Goal: Book appointment/travel/reservation

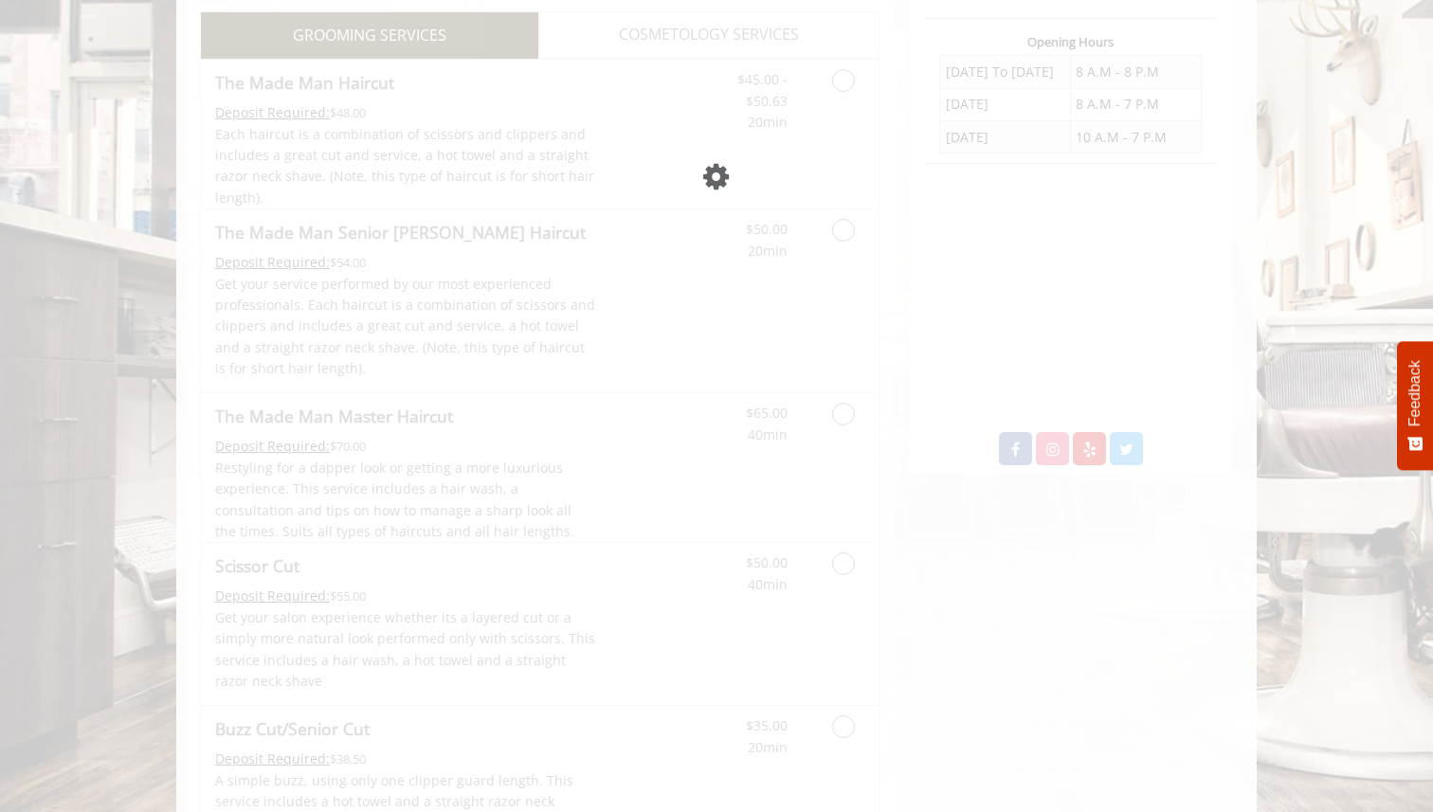
scroll to position [710, 0]
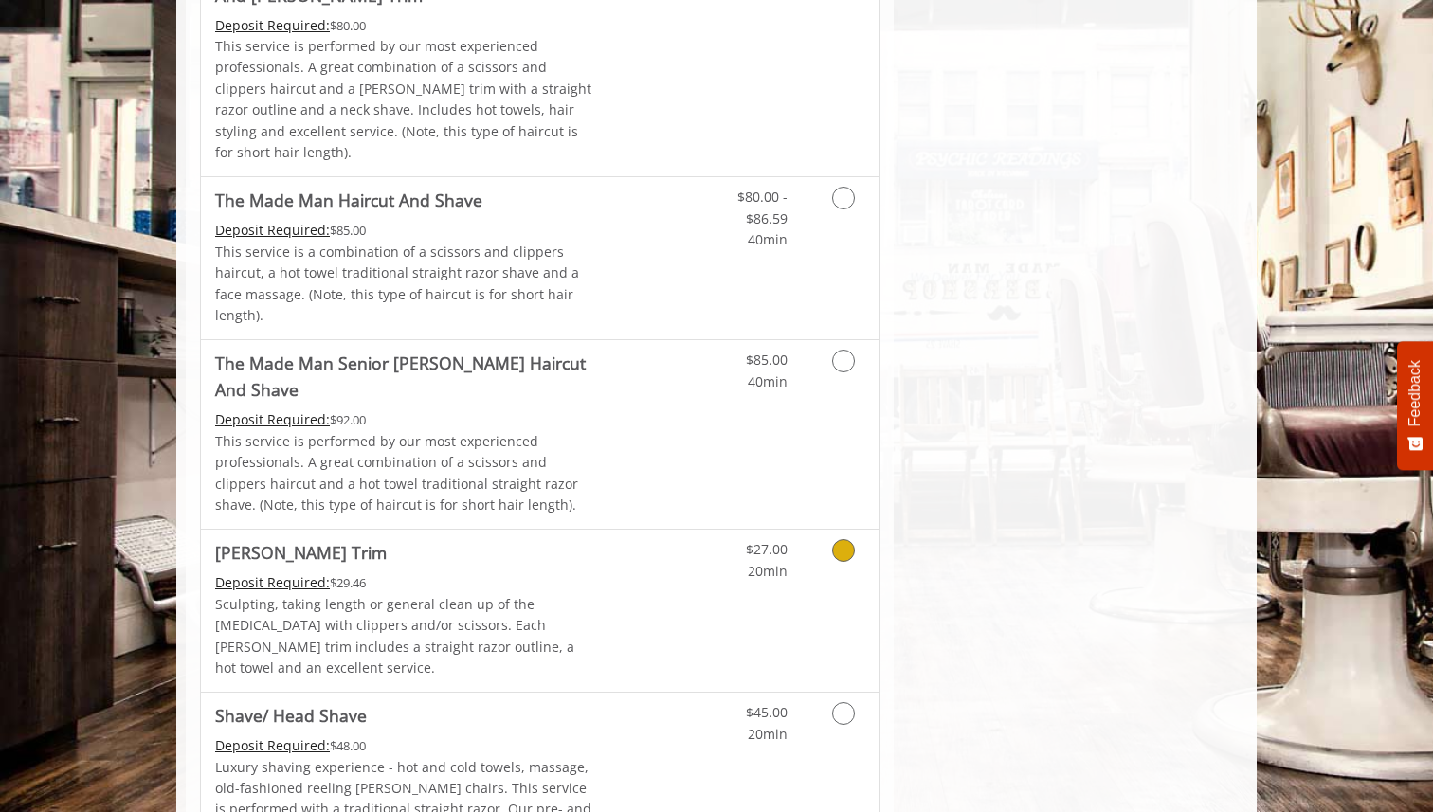
click at [655, 530] on link "Discounted Price" at bounding box center [652, 611] width 113 height 162
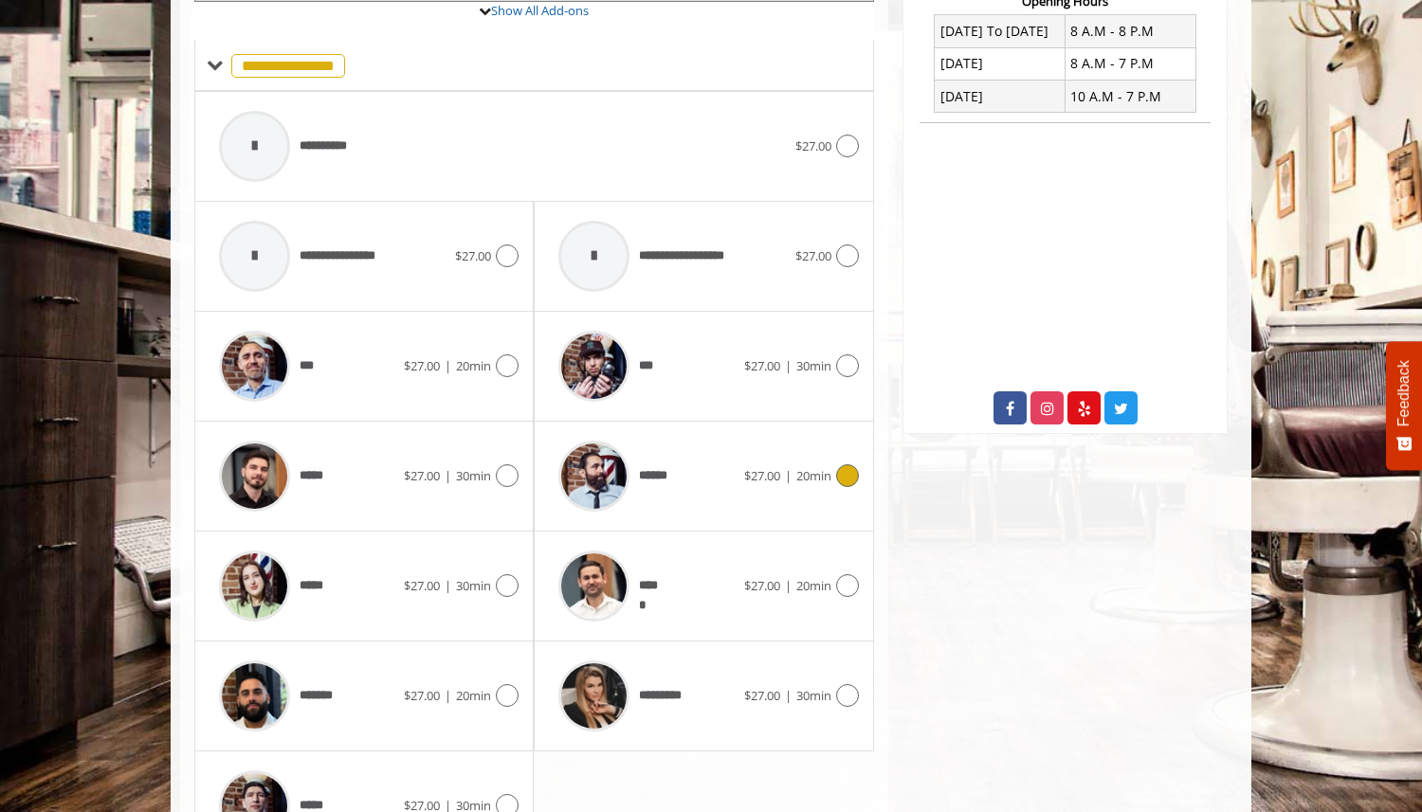
scroll to position [844, 0]
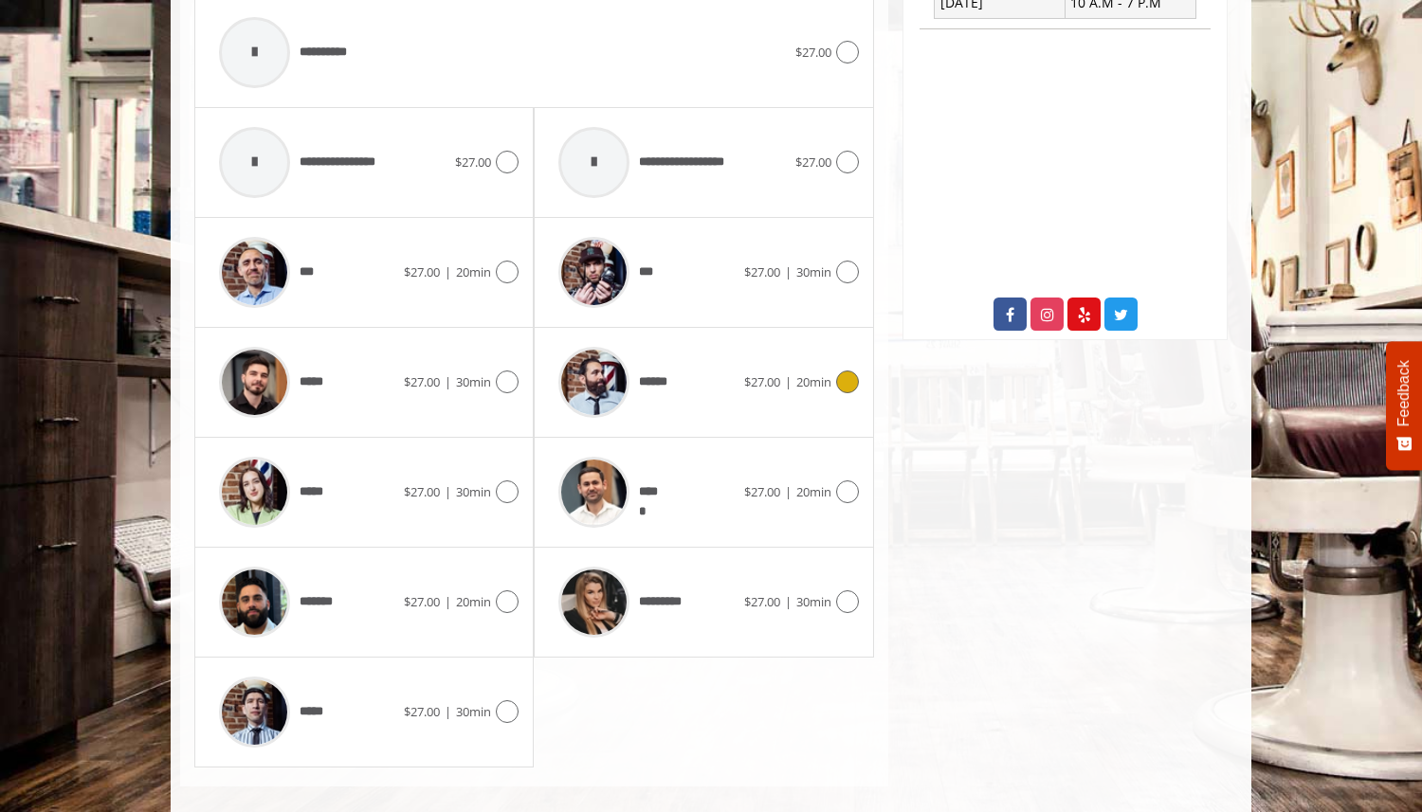
click at [852, 374] on div "****** $27.00 | 20min" at bounding box center [703, 382] width 309 height 90
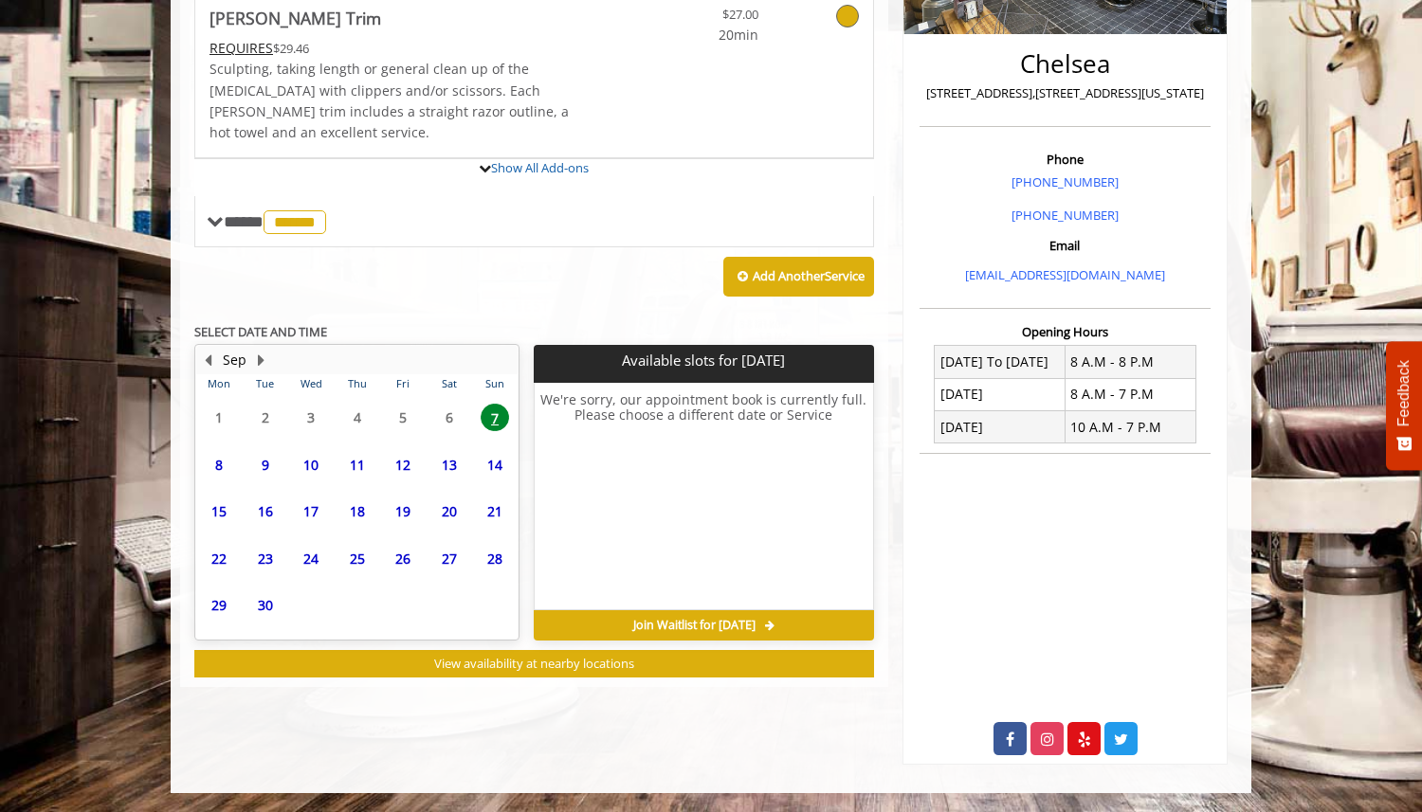
scroll to position [494, 0]
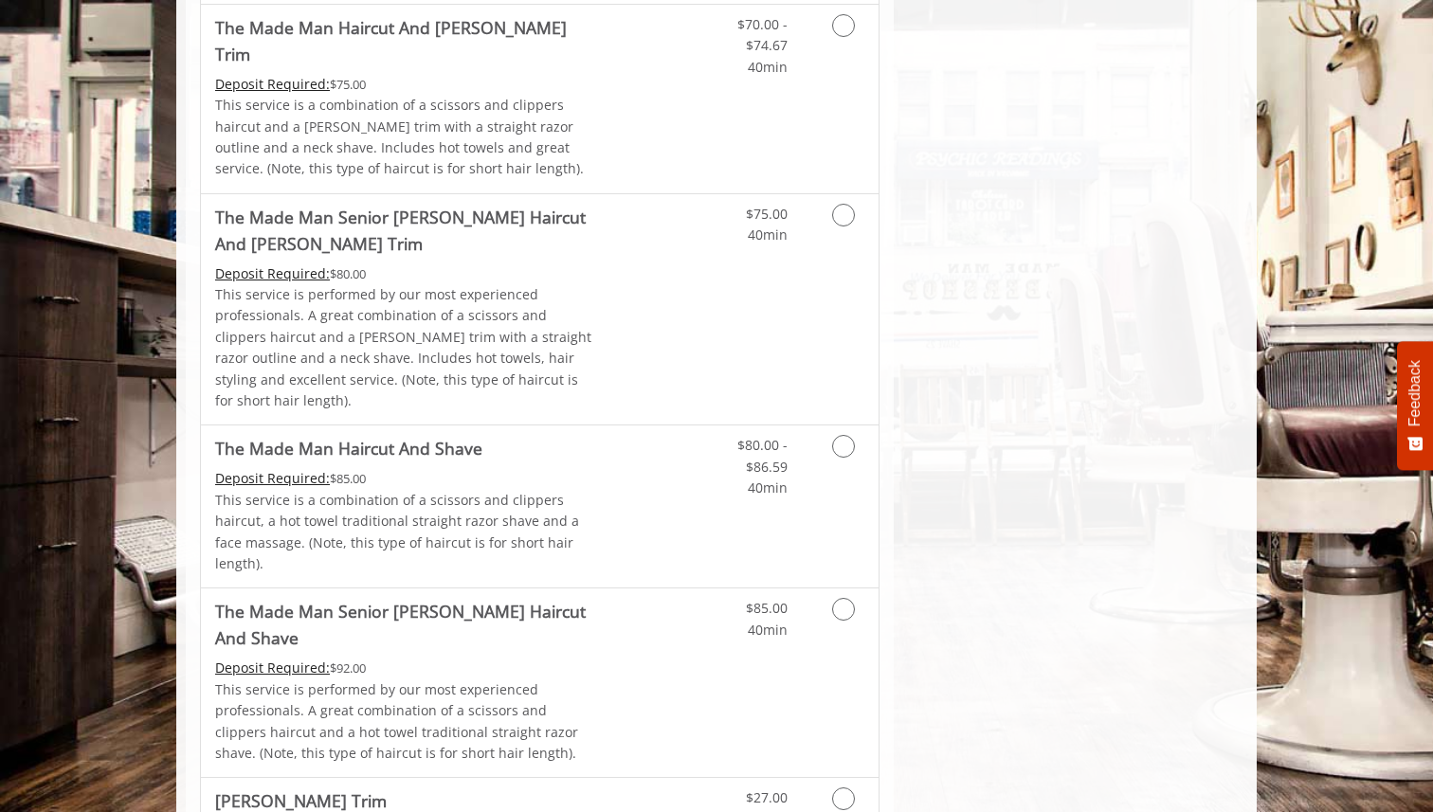
scroll to position [1703, 0]
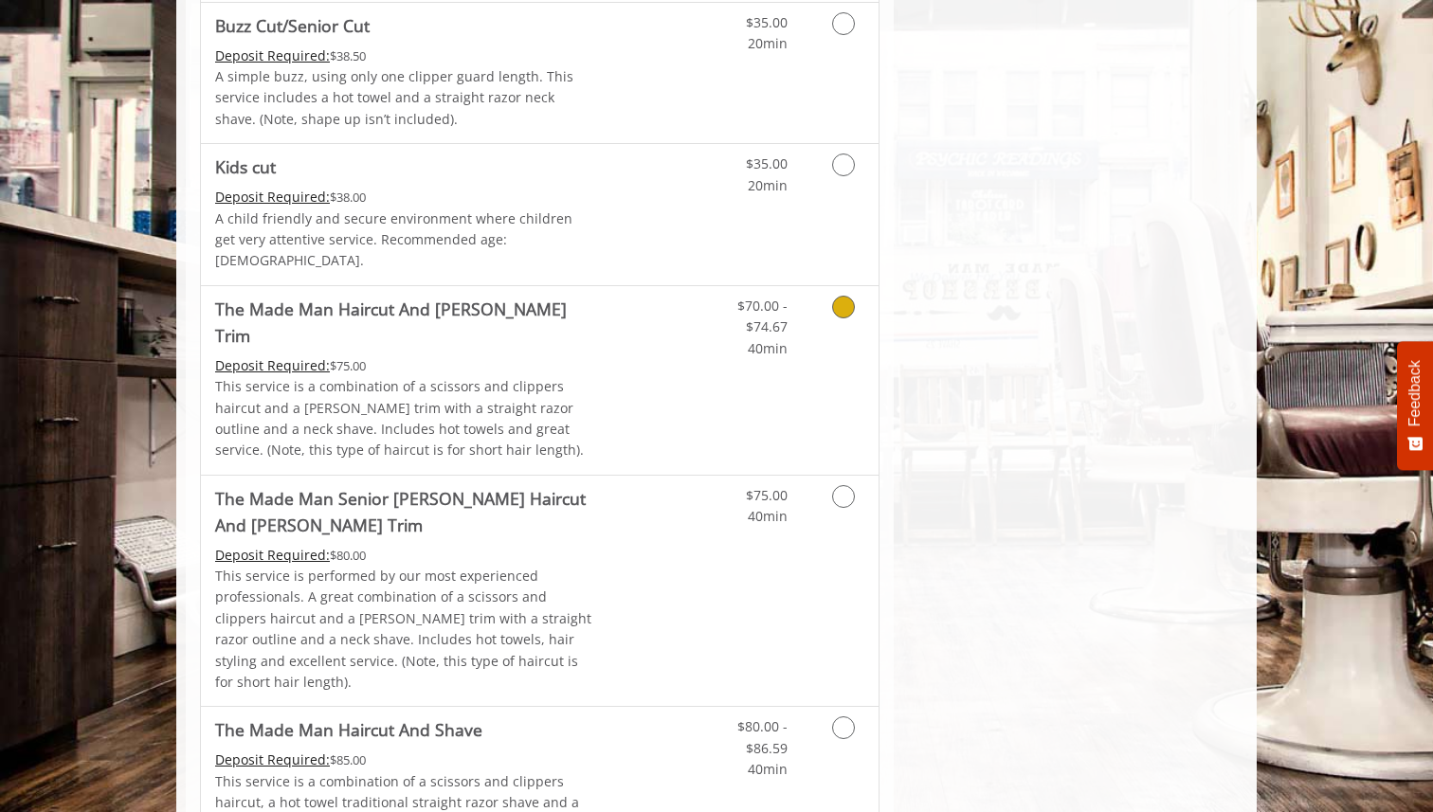
click at [662, 310] on link "Discounted Price" at bounding box center [652, 380] width 113 height 189
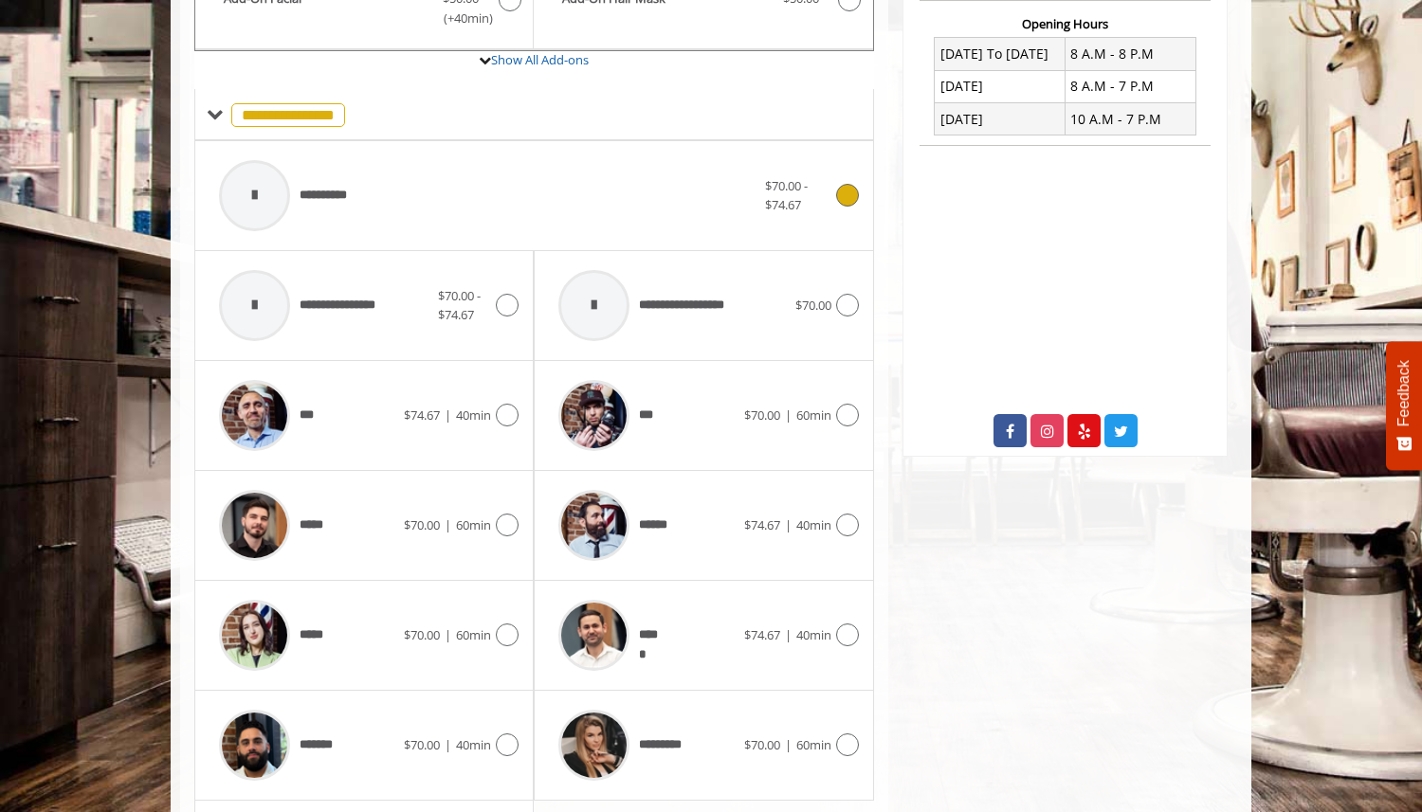
scroll to position [865, 0]
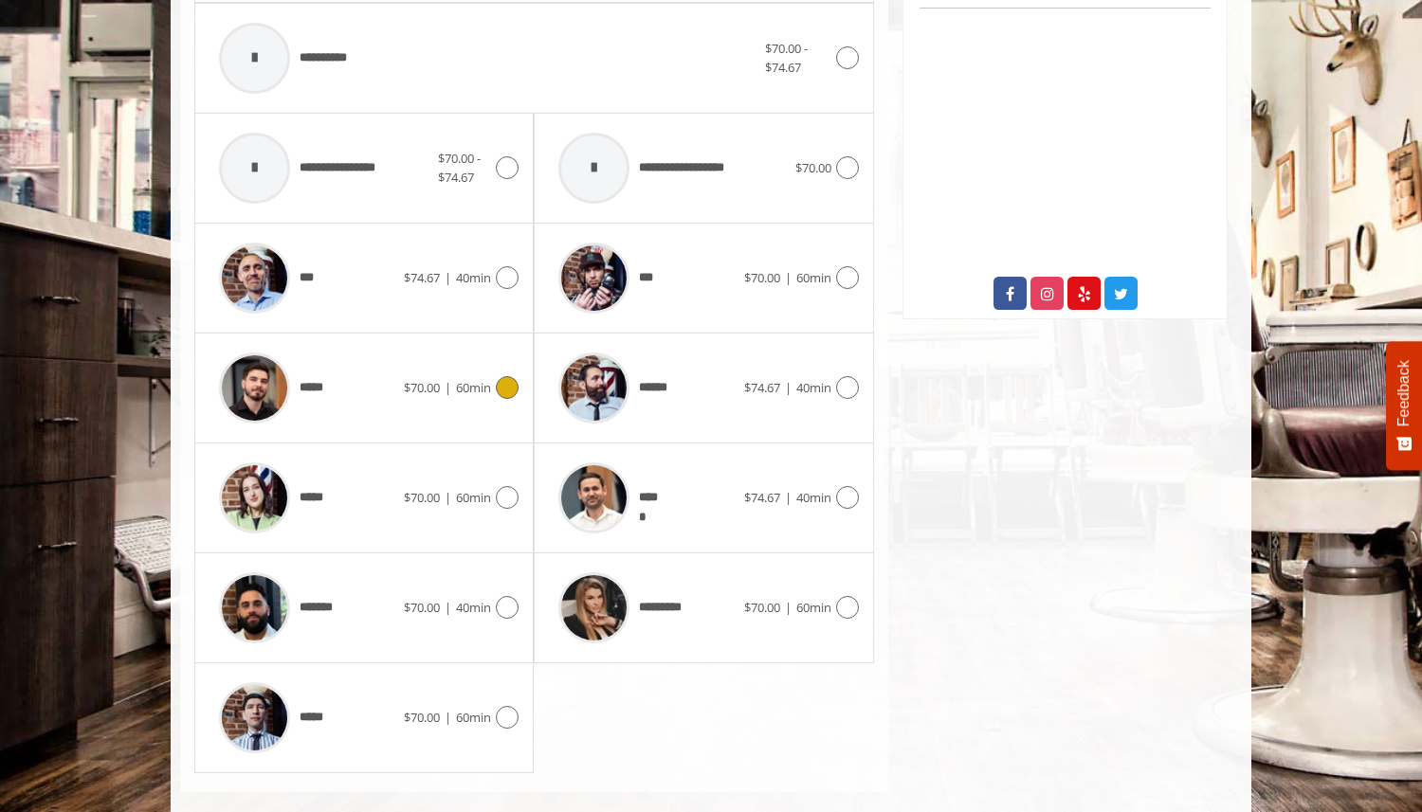
click at [475, 378] on span "$70.00 | 60min" at bounding box center [447, 388] width 87 height 20
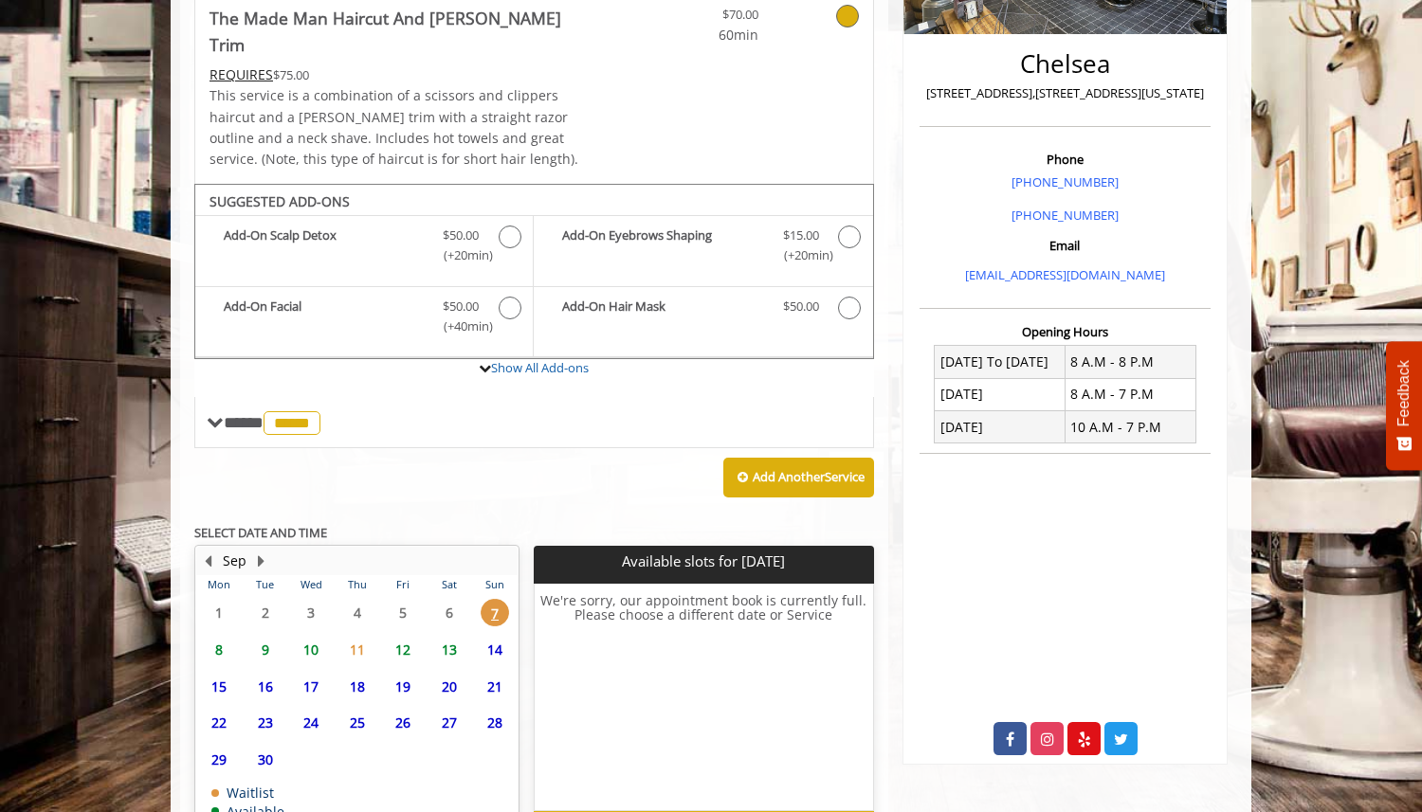
scroll to position [516, 0]
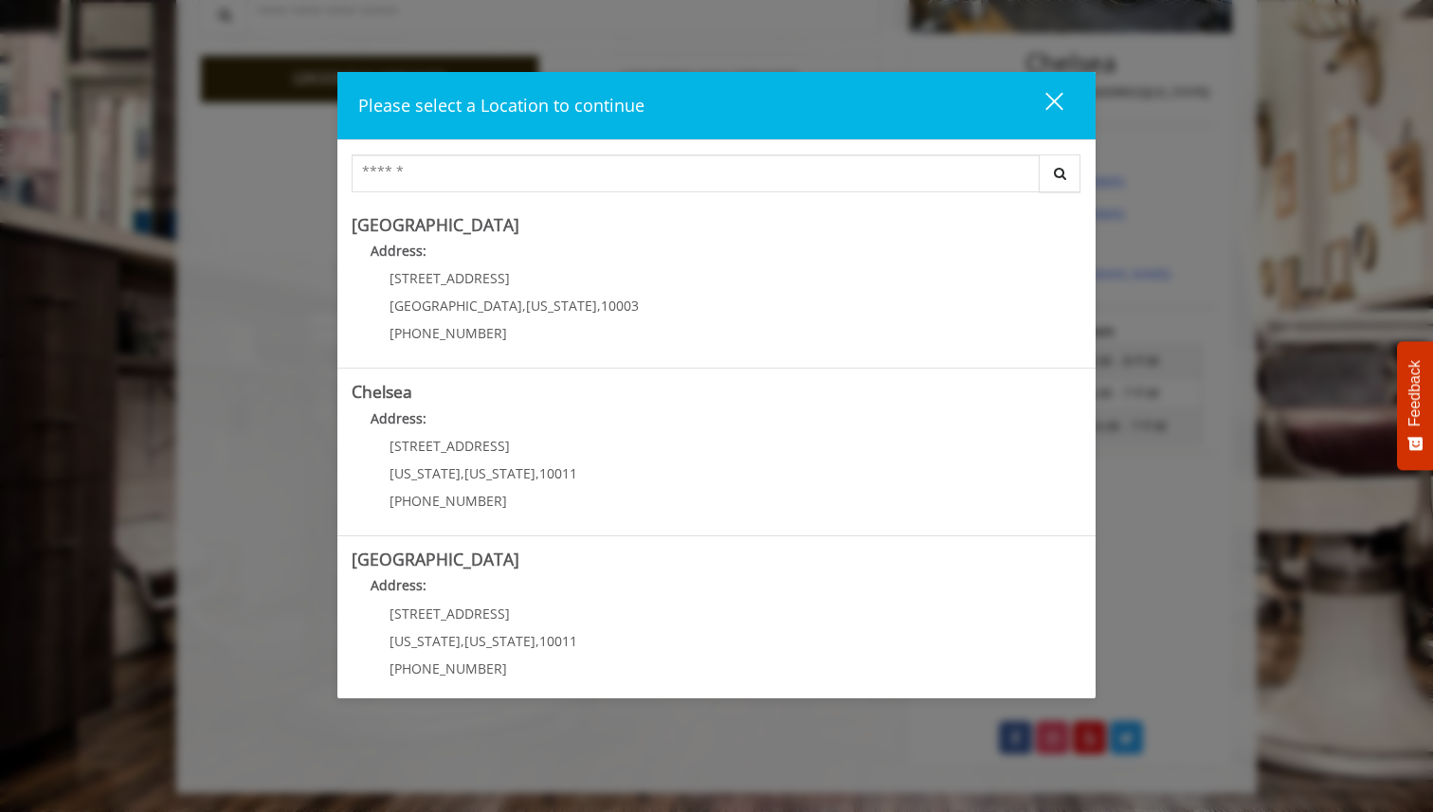
scroll to position [578, 0]
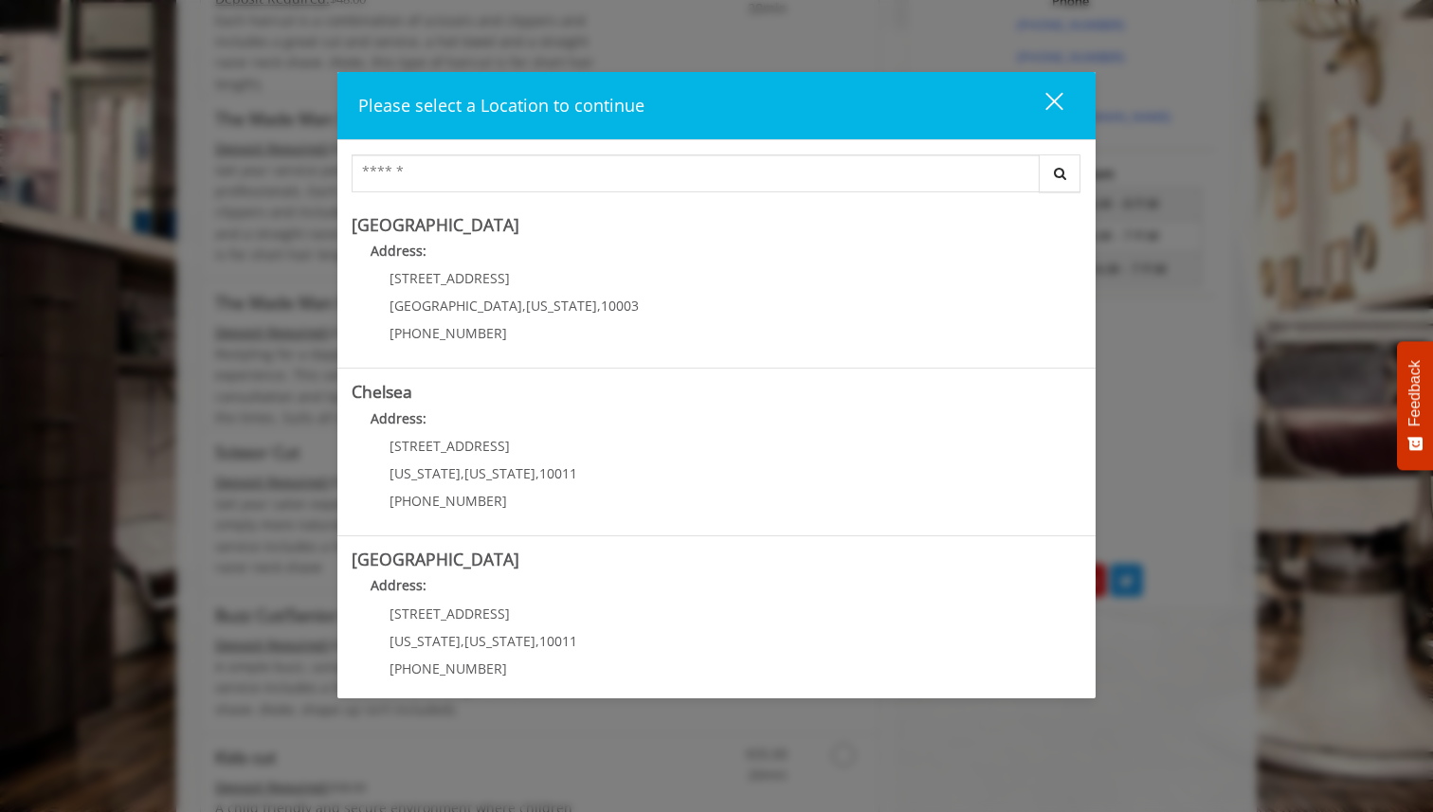
click at [1075, 127] on div "Please select a Location to continue close" at bounding box center [716, 106] width 758 height 68
click at [1053, 106] on div "close" at bounding box center [1043, 105] width 38 height 28
